Goal: Task Accomplishment & Management: Use online tool/utility

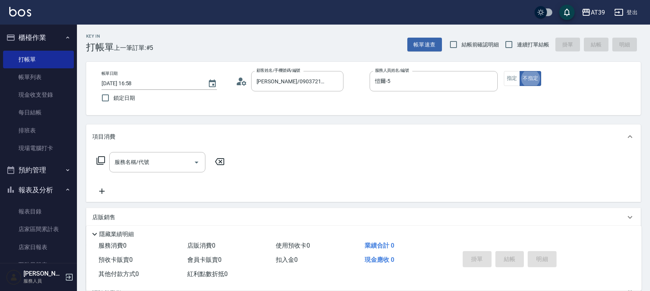
type button "false"
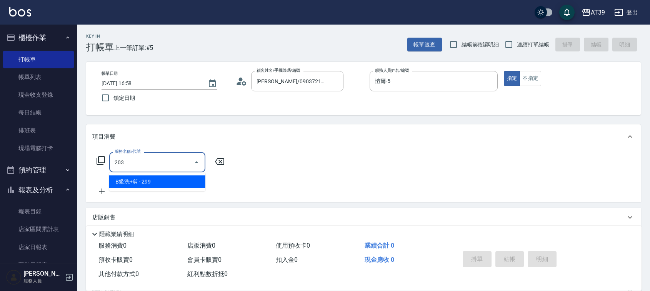
type input "B級洗+剪(203)"
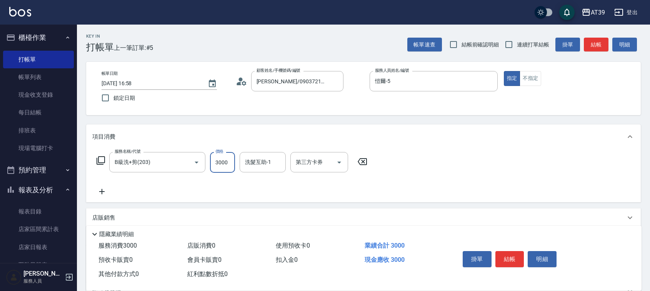
type input "3000"
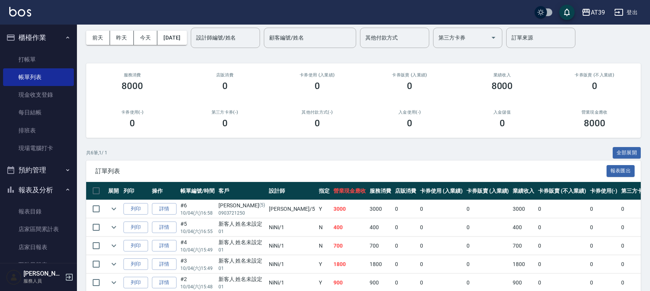
scroll to position [48, 0]
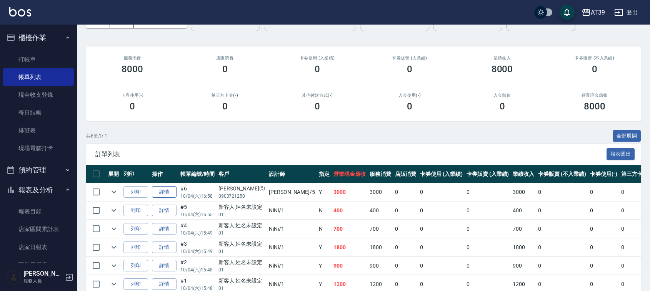
click at [157, 192] on link "詳情" at bounding box center [164, 193] width 25 height 12
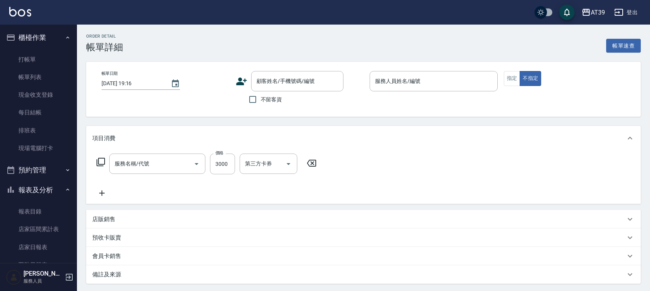
type input "2025/10/04 16:58"
type input "愷爾-5"
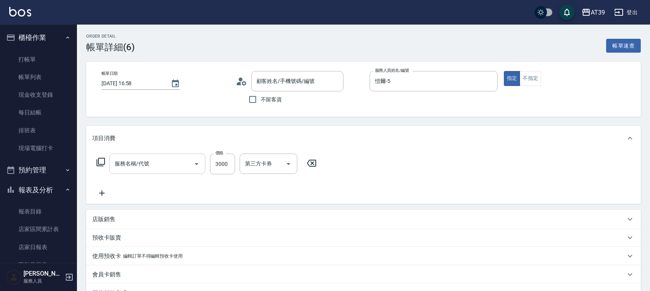
type input "Alan/0903721250/5"
type input "B級洗+剪(203)"
click at [136, 159] on div "服務名稱/代號 B級洗+剪(203) 服務名稱/代號" at bounding box center [157, 164] width 96 height 21
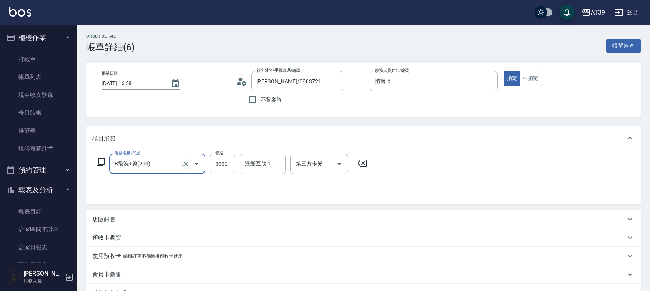
click at [182, 163] on icon "Clear" at bounding box center [186, 164] width 8 height 8
type input "B級洗+剪(203)"
click at [100, 163] on icon at bounding box center [100, 162] width 9 height 9
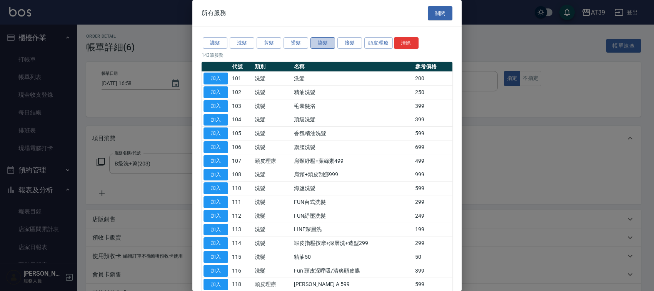
click at [327, 45] on button "染髮" at bounding box center [322, 43] width 25 height 12
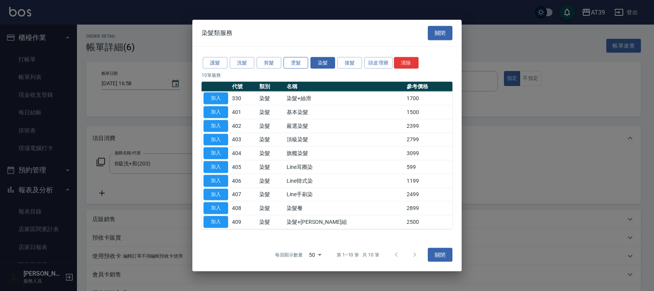
click at [293, 67] on button "燙髮" at bounding box center [295, 63] width 25 height 12
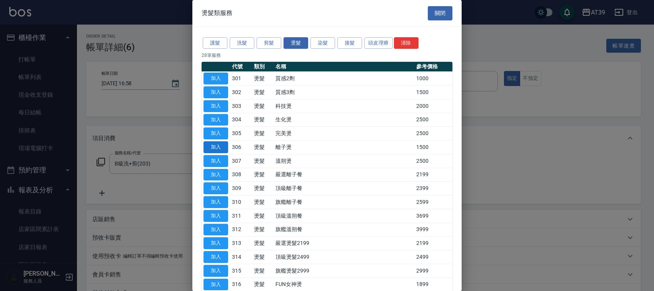
click at [208, 149] on button "加入" at bounding box center [215, 148] width 25 height 12
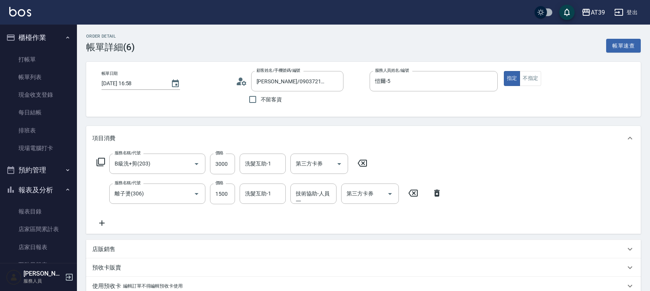
click at [358, 162] on icon at bounding box center [362, 163] width 19 height 9
click at [231, 197] on input "1500" at bounding box center [222, 193] width 25 height 21
type input "3000"
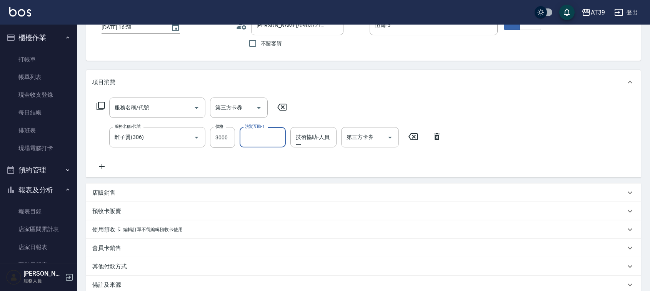
scroll to position [142, 0]
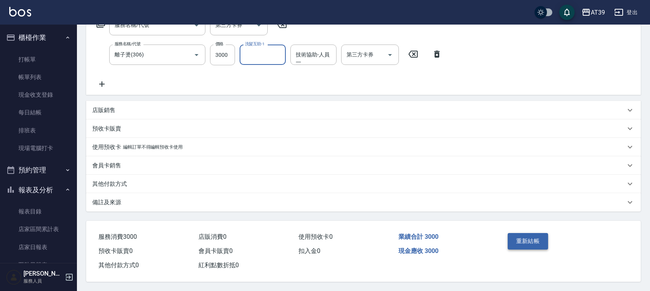
click at [535, 239] on button "重新結帳" at bounding box center [528, 241] width 41 height 16
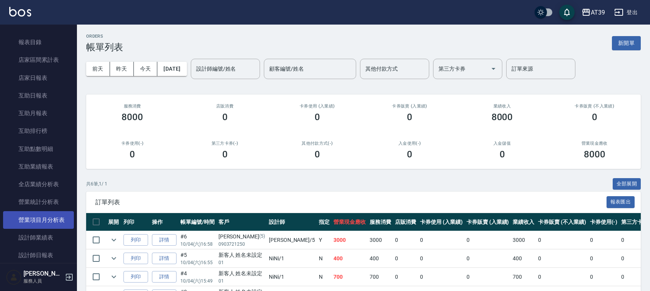
scroll to position [192, 0]
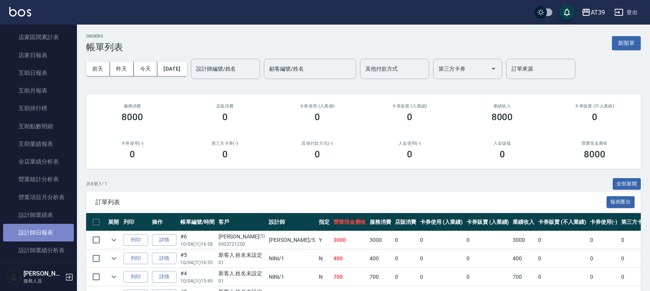
click at [45, 226] on link "設計師日報表" at bounding box center [38, 233] width 71 height 18
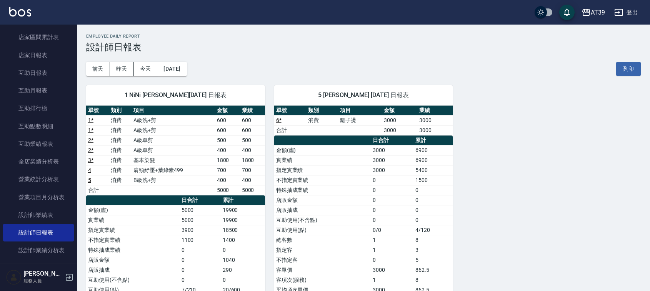
click at [18, 10] on img at bounding box center [20, 12] width 22 height 10
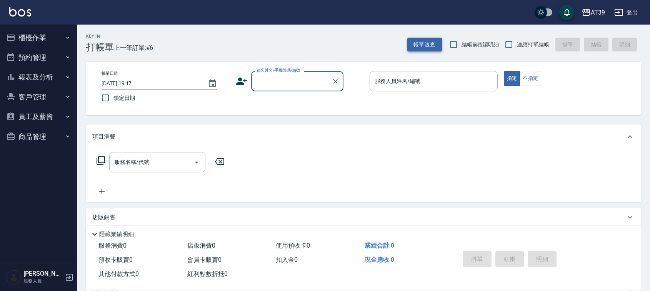
click at [424, 45] on button "帳單速查" at bounding box center [424, 45] width 35 height 14
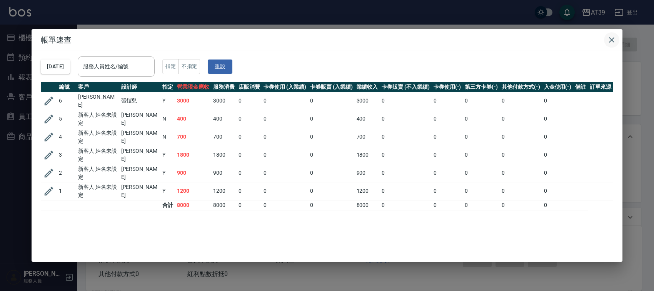
click at [610, 43] on icon "button" at bounding box center [611, 39] width 9 height 9
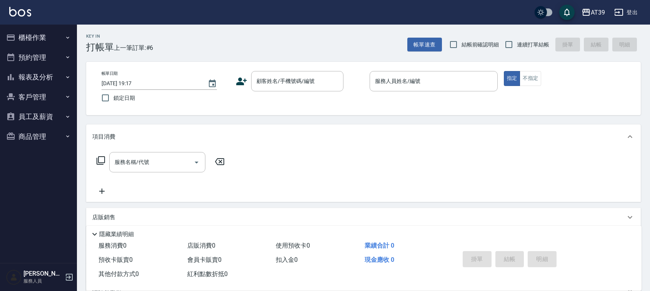
click at [272, 42] on div "Key In 打帳單 上一筆訂單:#6 帳單速查 結帳前確認明細 連續打單結帳 掛單 結帳 明細" at bounding box center [359, 39] width 564 height 28
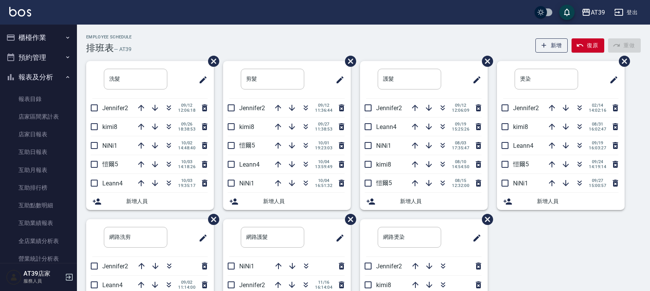
click at [506, 87] on div "燙染 ​" at bounding box center [546, 79] width 87 height 31
